Goal: Subscribe to service/newsletter

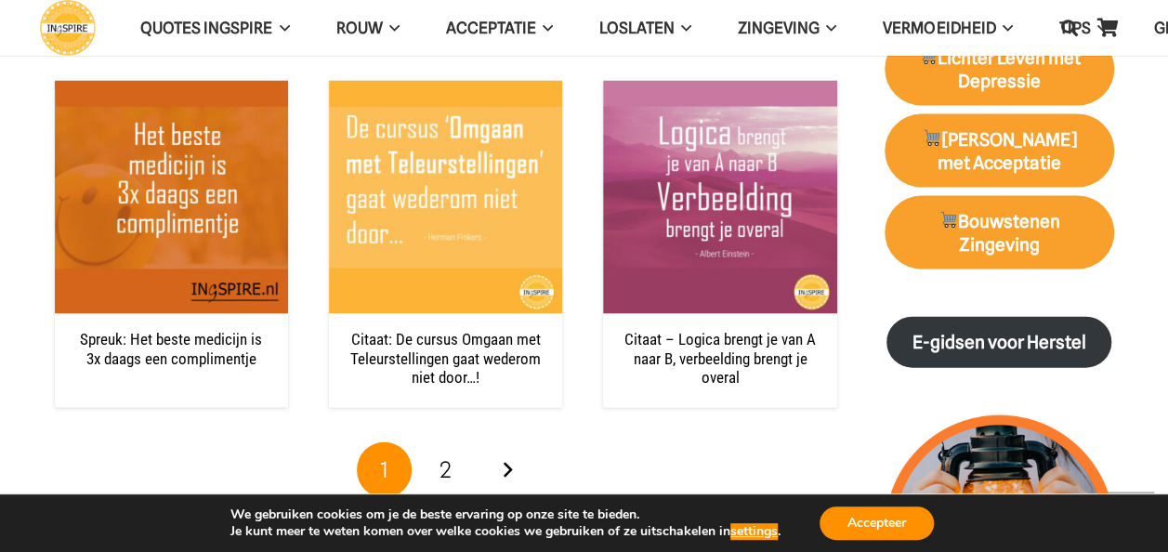
scroll to position [1881, 0]
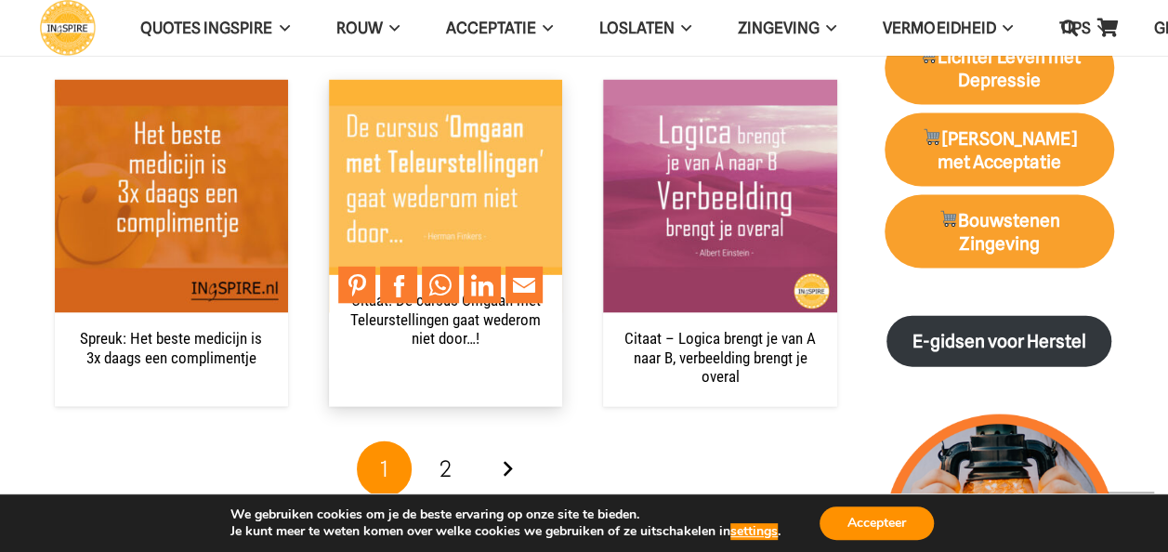
click at [409, 187] on img "Citaat: De cursus Omgaan met Teleurstellingen gaat wederom niet door…!" at bounding box center [445, 196] width 233 height 233
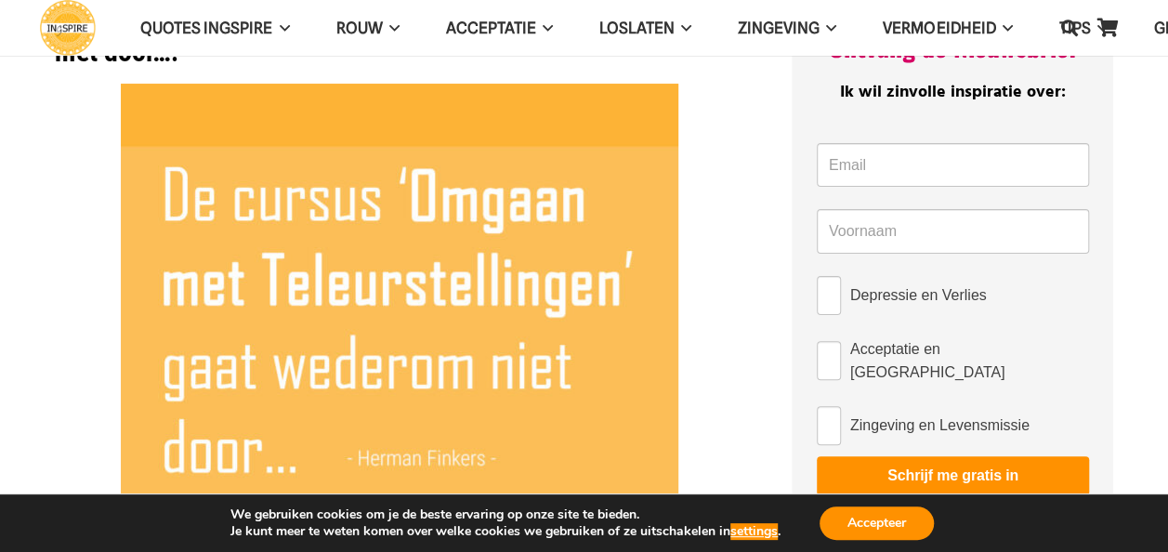
scroll to position [101, 0]
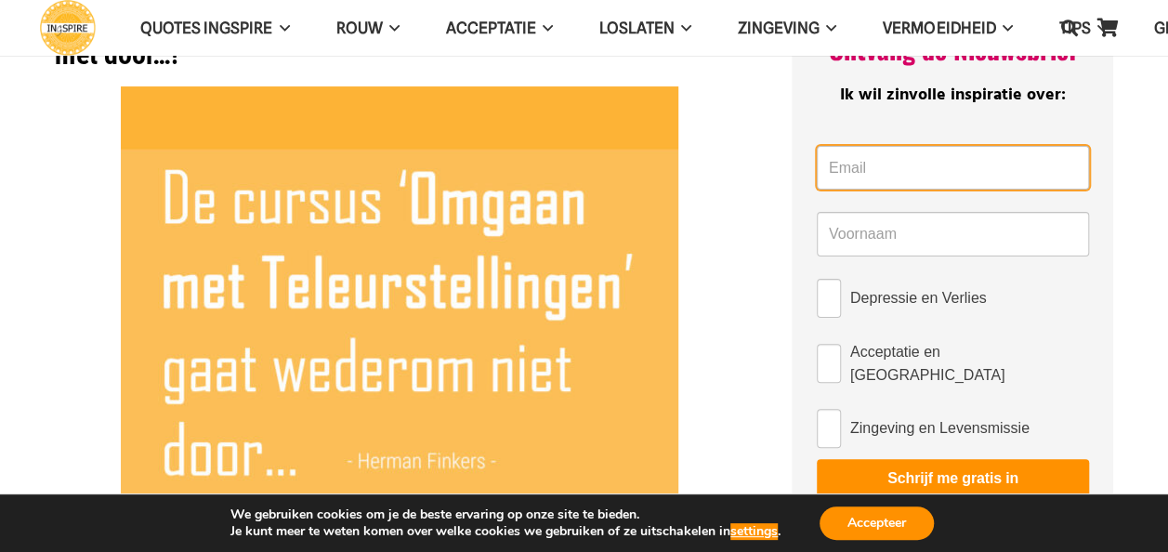
click at [838, 171] on input "Email *" at bounding box center [953, 168] width 272 height 45
type input "[EMAIL_ADDRESS][DOMAIN_NAME]"
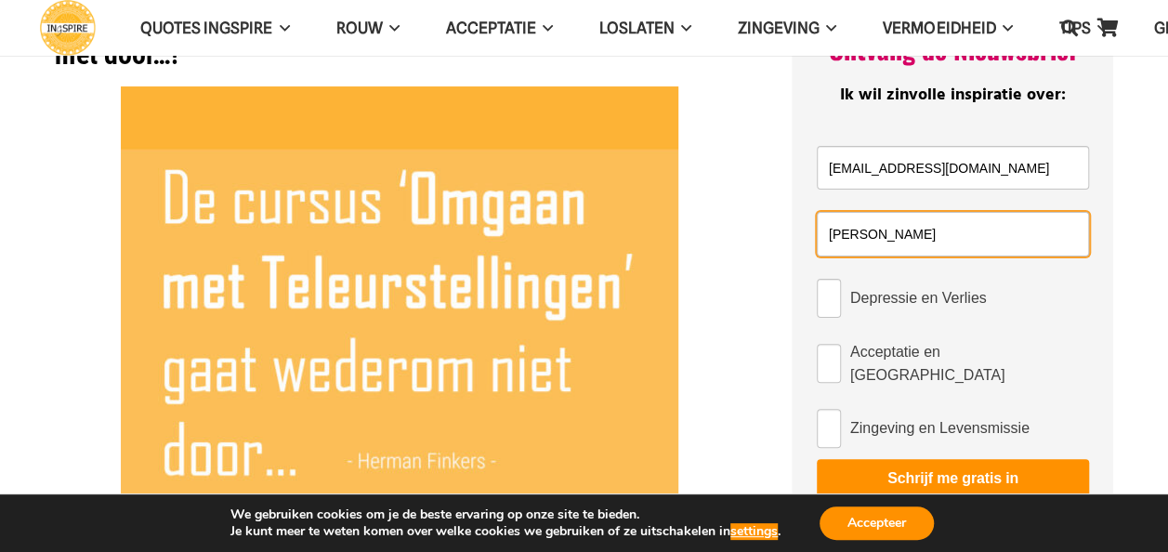
type input "[PERSON_NAME]"
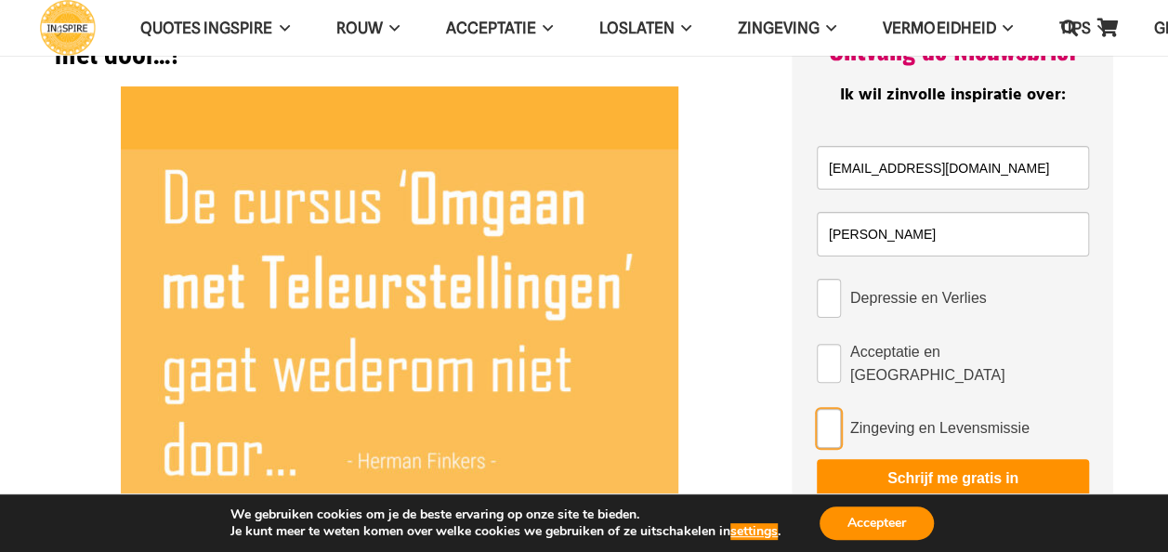
click at [829, 409] on input "Zingeving en Levensmissie" at bounding box center [829, 428] width 24 height 39
checkbox input "true"
click at [880, 459] on button "Schrijf me gratis in" at bounding box center [953, 478] width 272 height 39
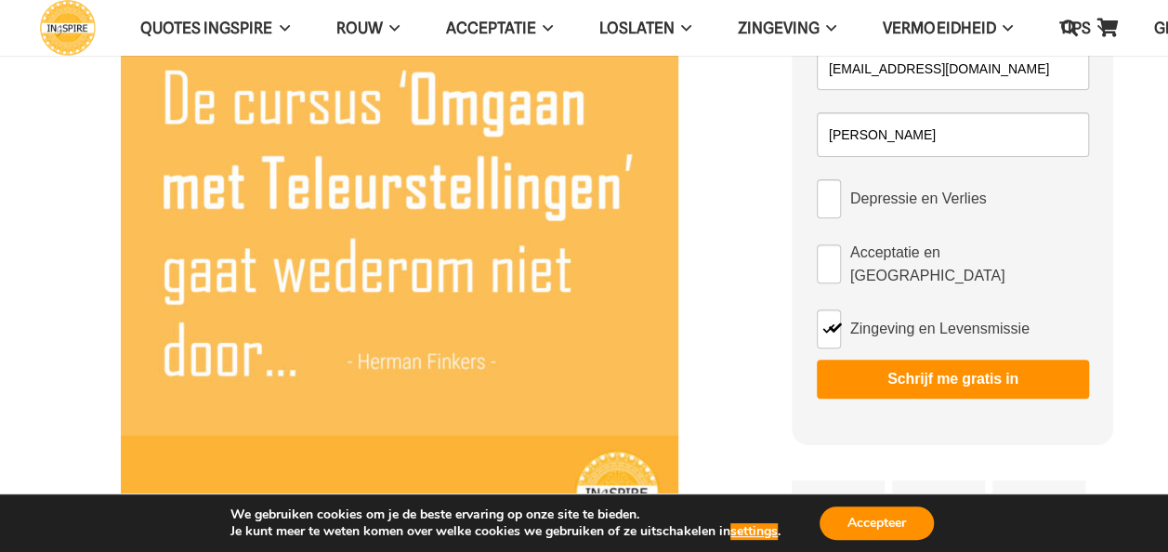
scroll to position [203, 0]
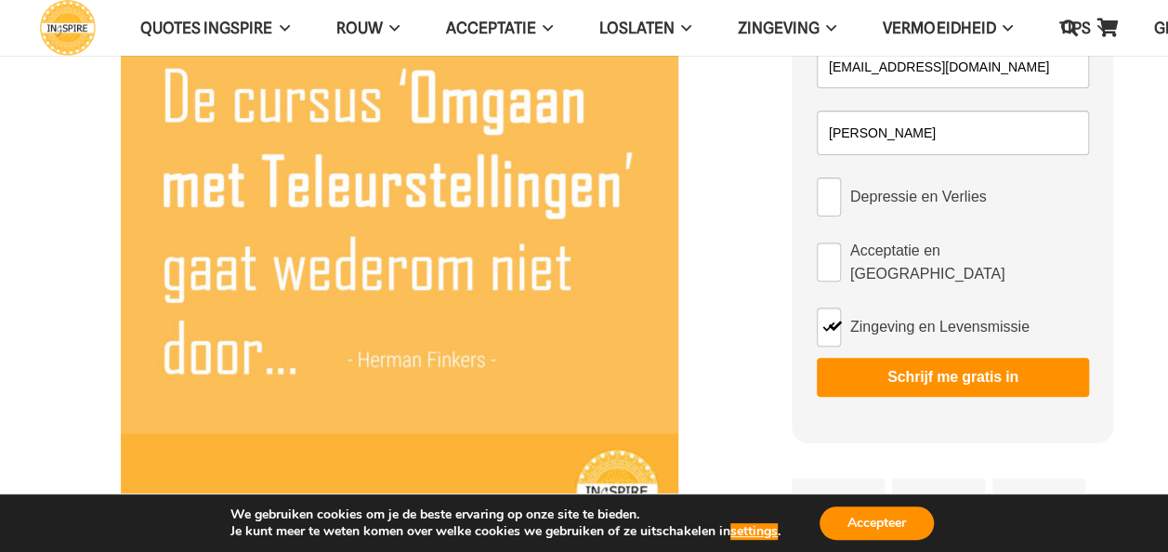
click at [907, 358] on button "Schrijf me gratis in" at bounding box center [953, 377] width 272 height 39
click at [829, 247] on input "Acceptatie en [GEOGRAPHIC_DATA]" at bounding box center [829, 262] width 24 height 39
checkbox input "true"
click at [835, 189] on input "Depressie en Verlies" at bounding box center [829, 197] width 24 height 39
checkbox input "true"
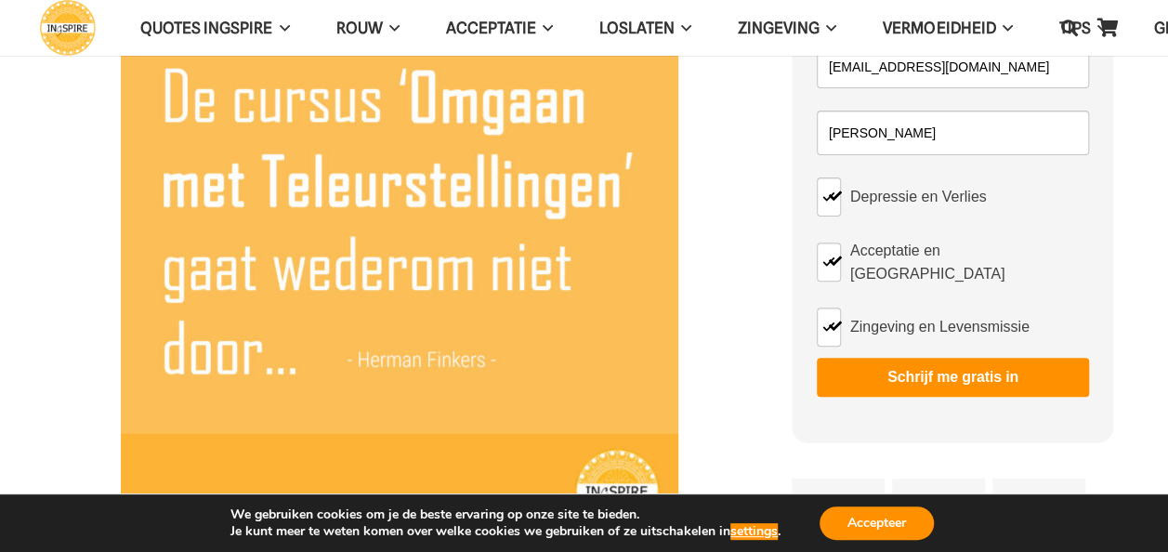
click at [892, 362] on button "Schrijf me gratis in" at bounding box center [953, 377] width 272 height 39
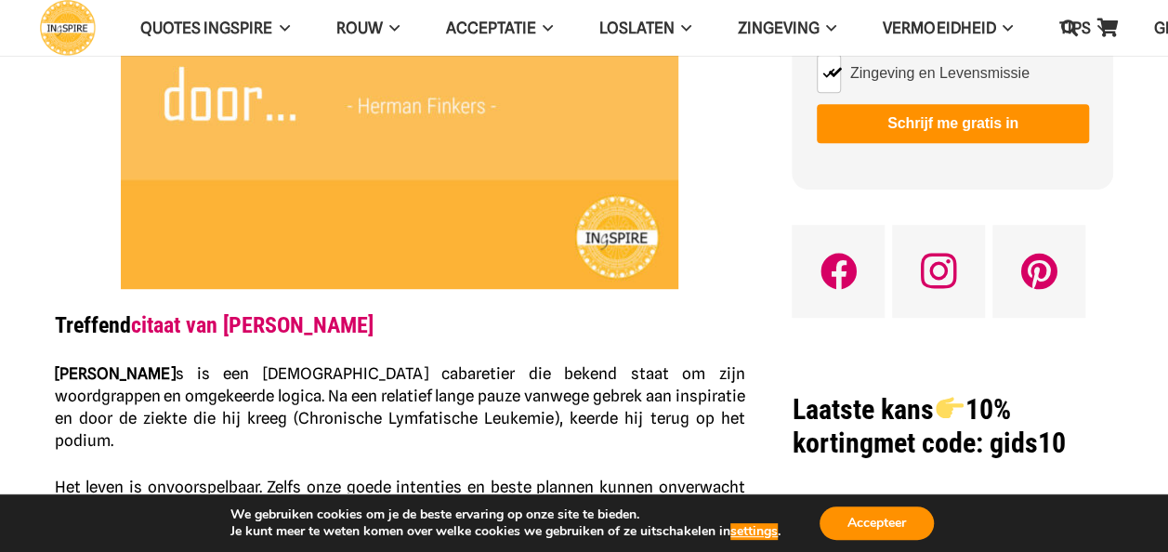
scroll to position [0, 0]
